Goal: Information Seeking & Learning: Learn about a topic

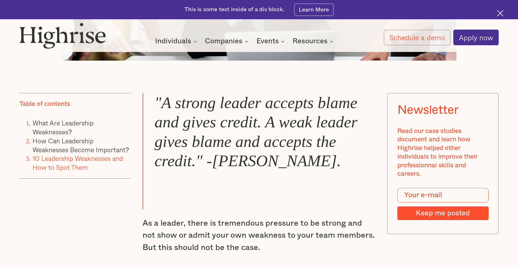
scroll to position [588, 0]
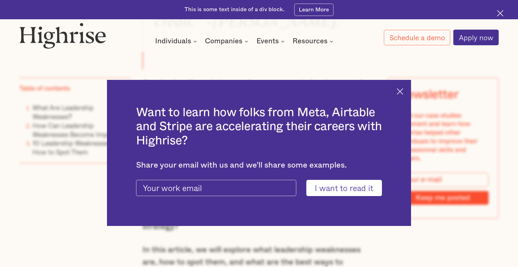
click at [401, 88] on img at bounding box center [399, 91] width 6 height 6
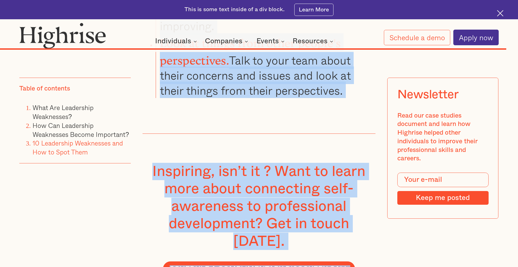
scroll to position [8141, 0]
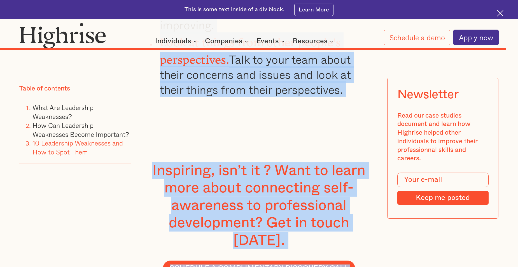
drag, startPoint x: 157, startPoint y: 74, endPoint x: 331, endPoint y: 232, distance: 234.9
copy div ""A strong leader accepts blame and gives credit. A weak leader gives blame and …"
